Goal: Obtain resource: Obtain resource

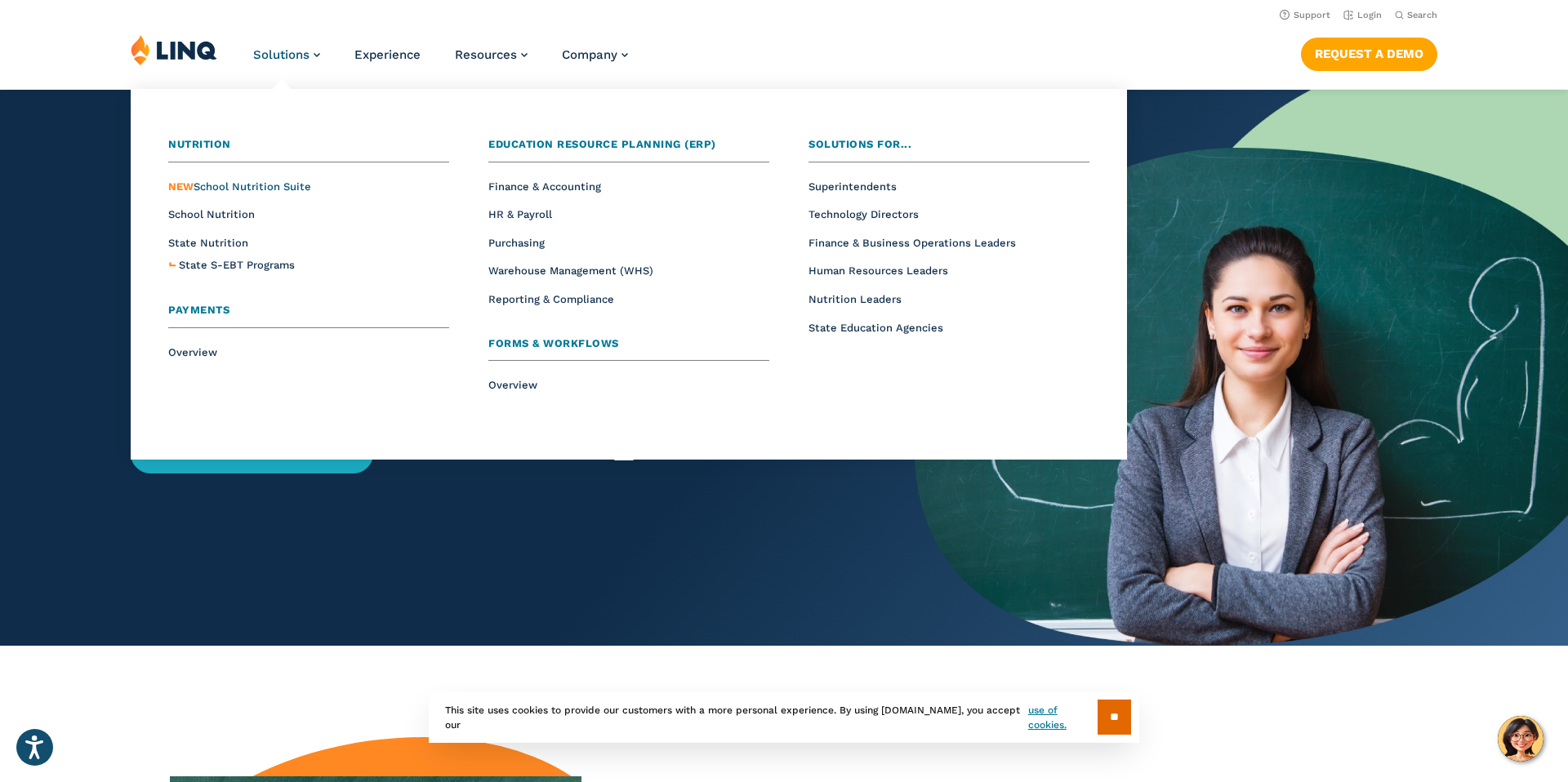
click at [227, 186] on span "NEW School Nutrition Suite" at bounding box center [239, 186] width 143 height 12
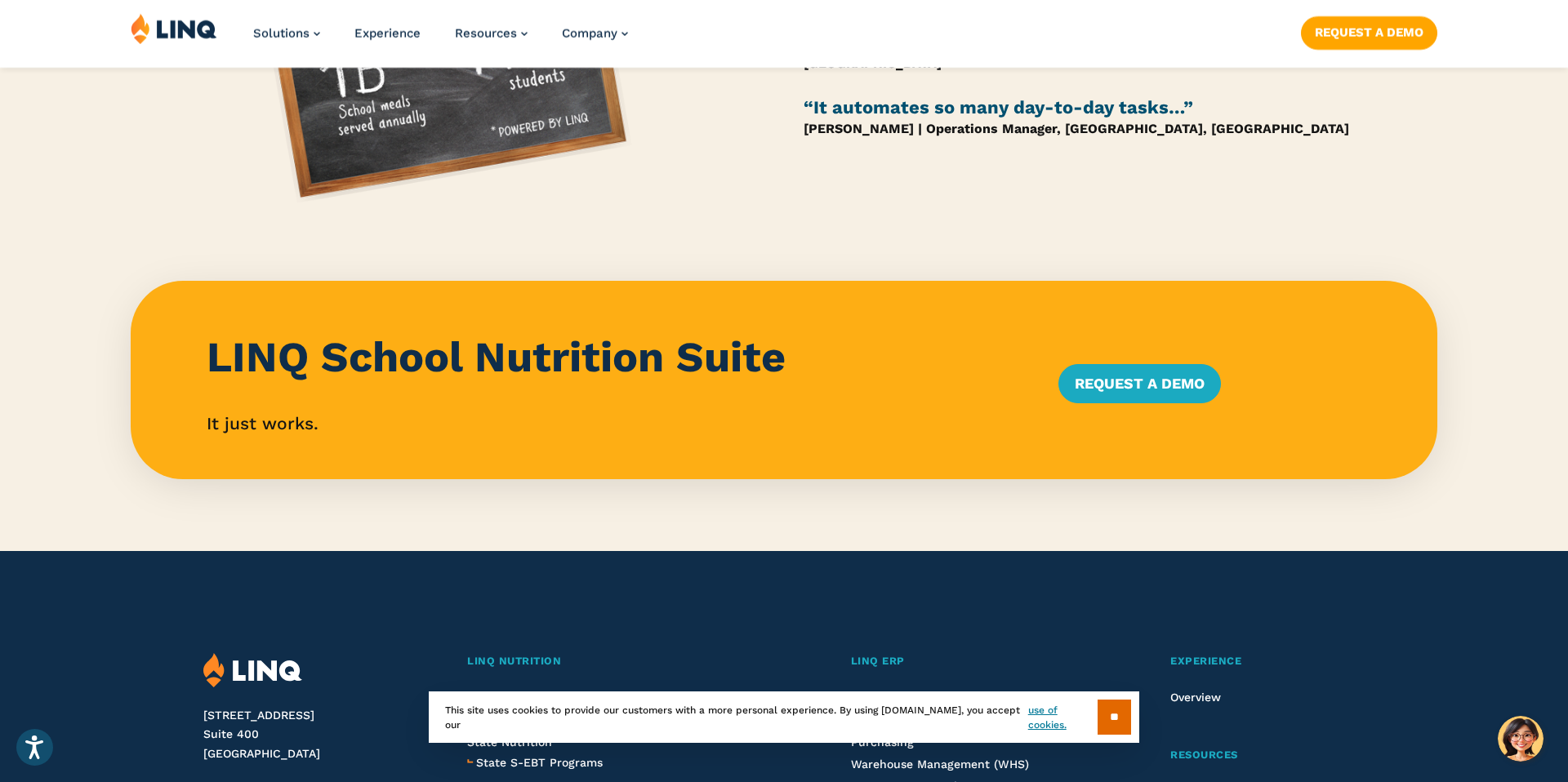
scroll to position [1759, 0]
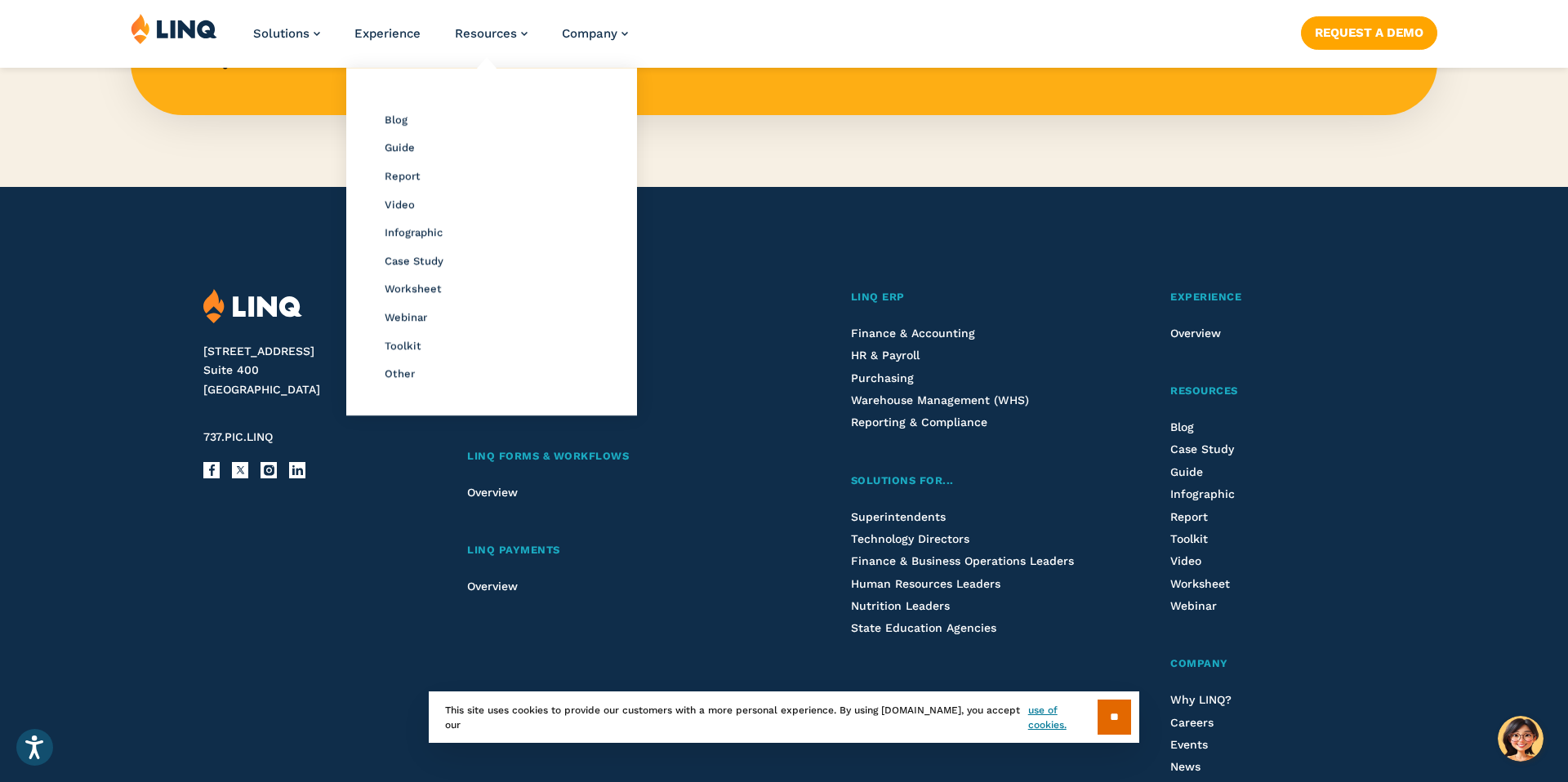
click at [497, 42] on li "Resources Resource Library Blog Guide Report Video Infographic Case Study Works…" at bounding box center [490, 40] width 73 height 54
click at [399, 361] on div "Resource Library Blog Guide Report Video Infographic Case Study Worksheet Webin…" at bounding box center [491, 241] width 274 height 331
click at [403, 380] on li "Other" at bounding box center [491, 373] width 214 height 21
click at [403, 376] on span "Other" at bounding box center [400, 373] width 30 height 12
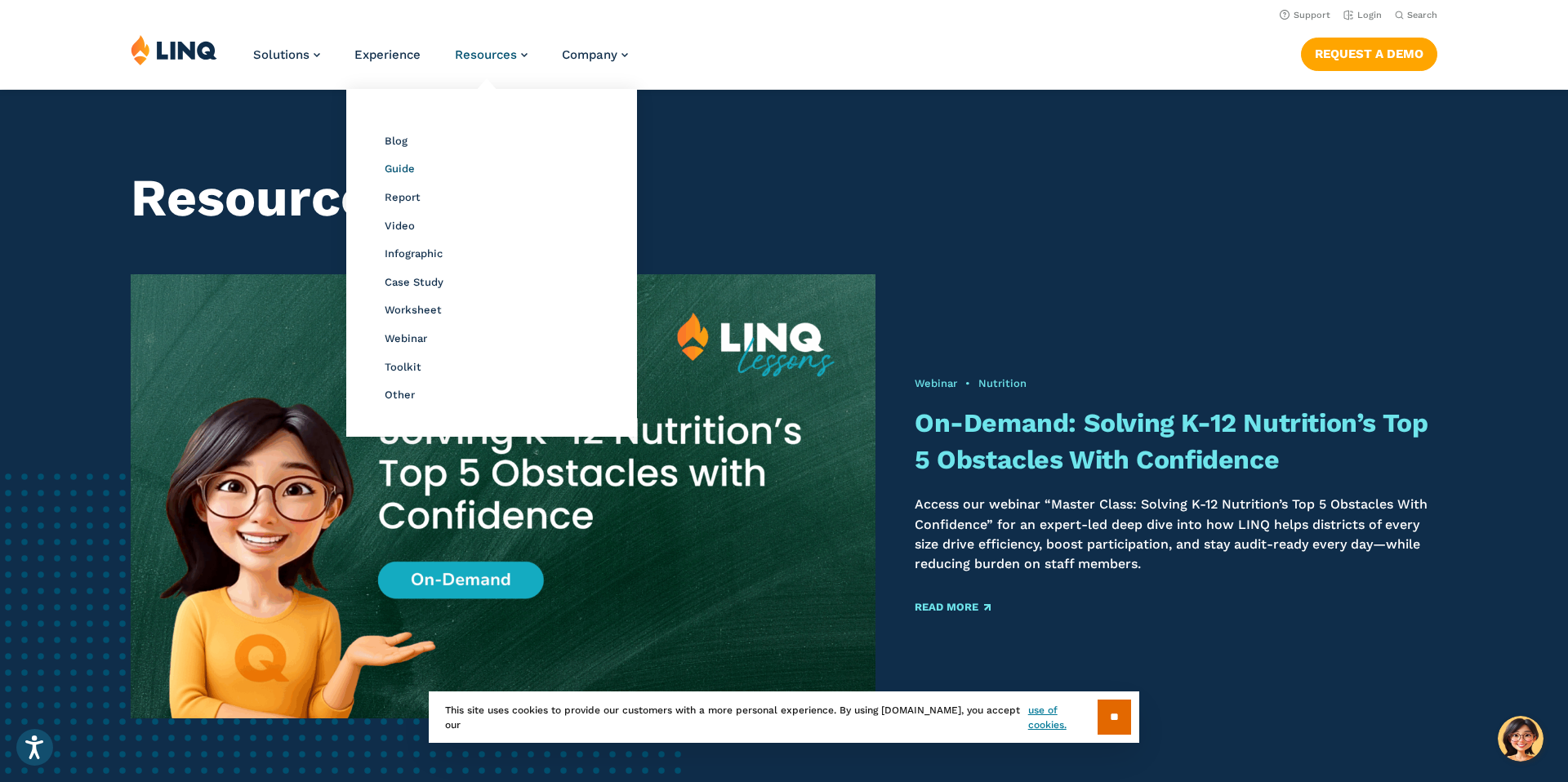
click at [394, 170] on span "Guide" at bounding box center [400, 169] width 30 height 12
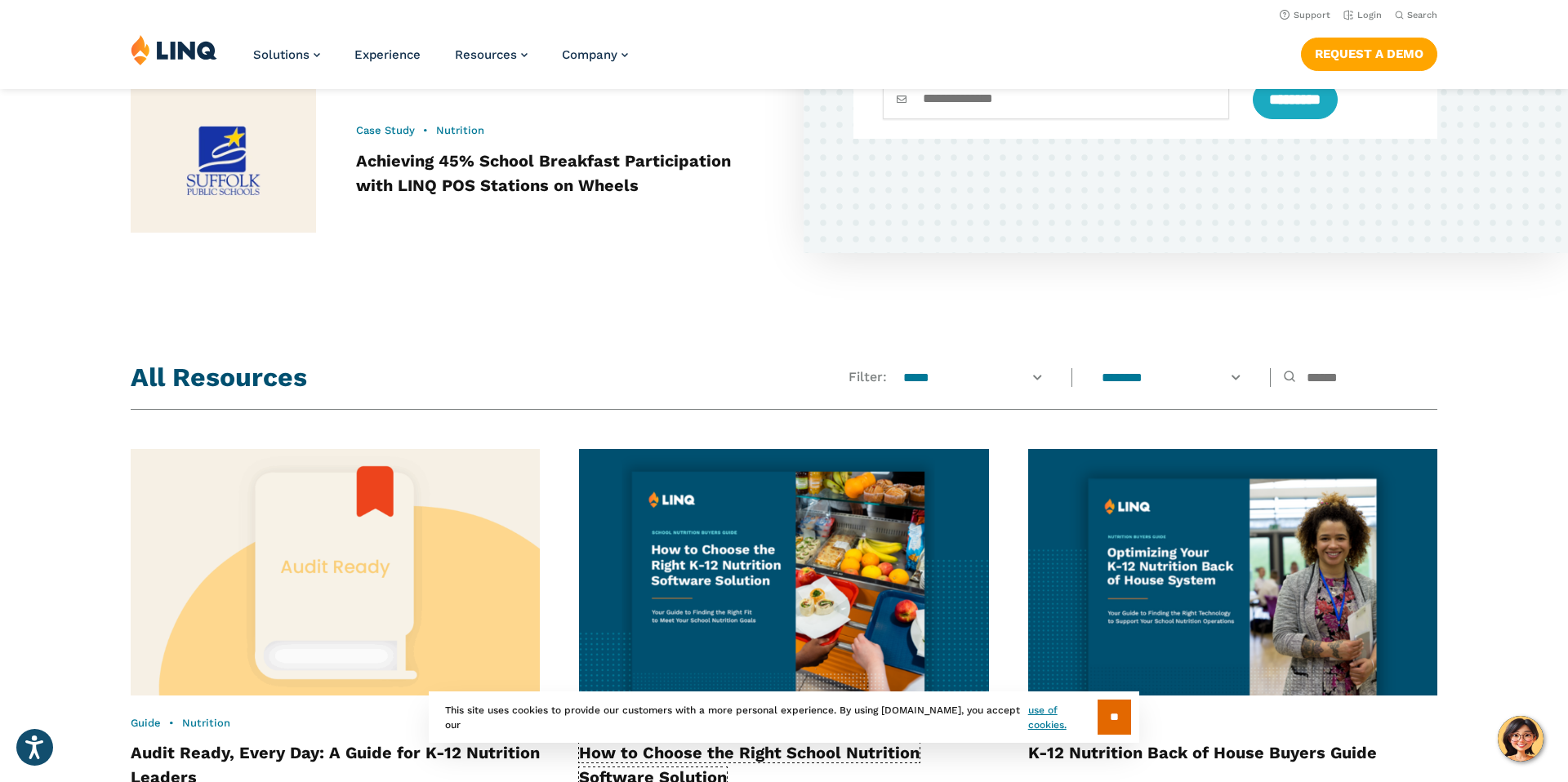
scroll to position [982, 0]
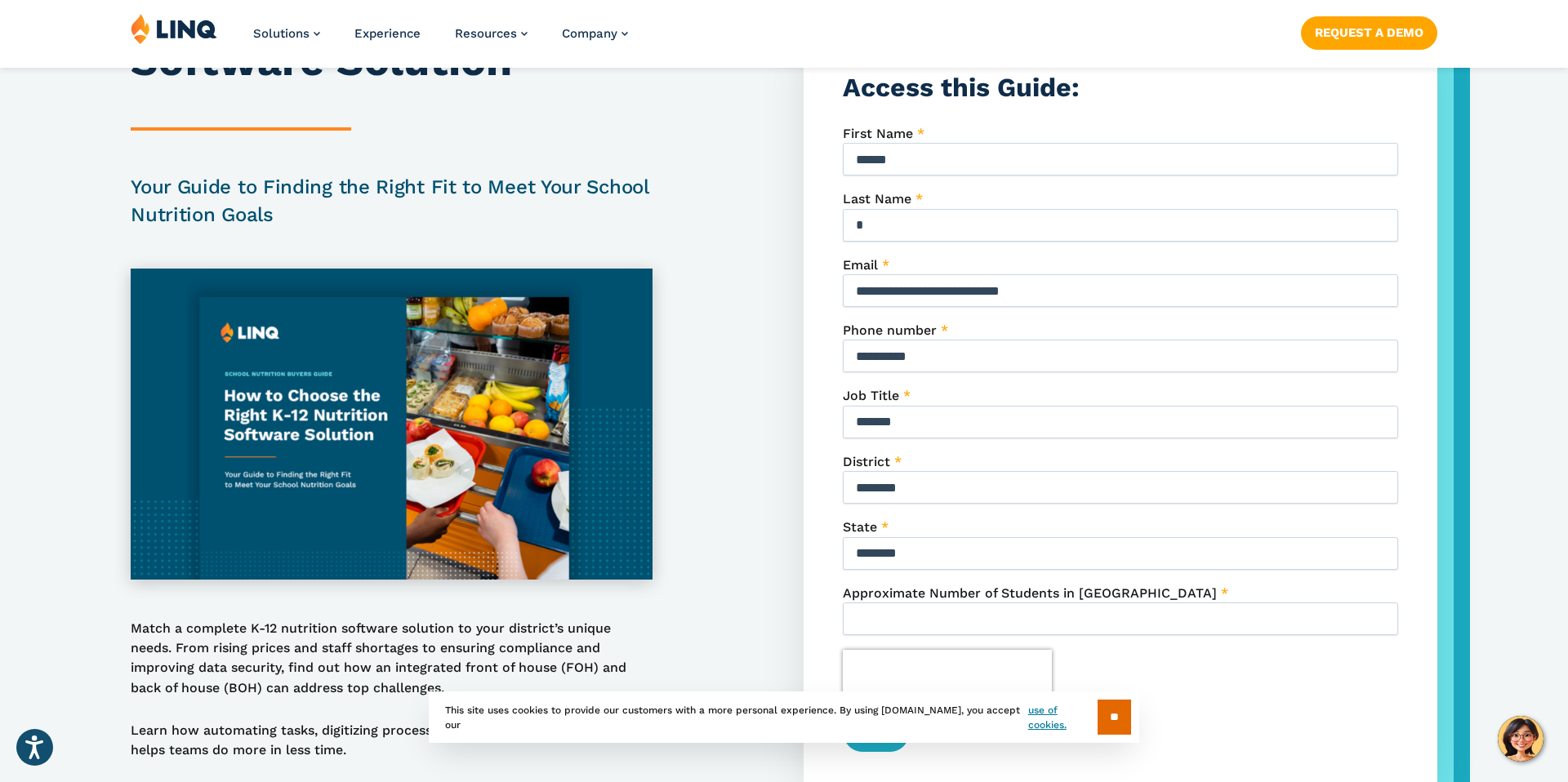
scroll to position [482, 0]
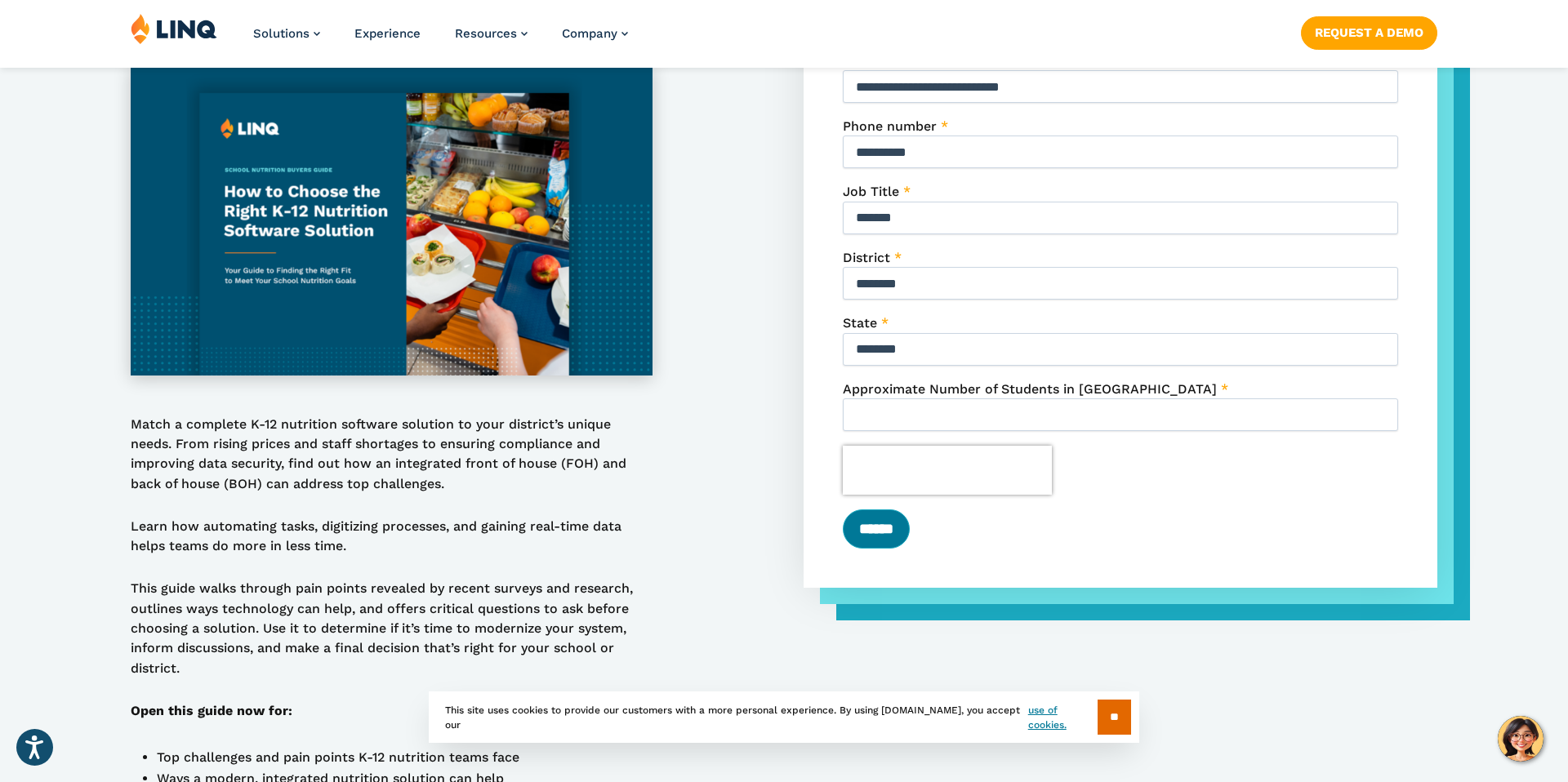
click at [887, 534] on input "******" at bounding box center [876, 529] width 67 height 40
